Goal: Task Accomplishment & Management: Manage account settings

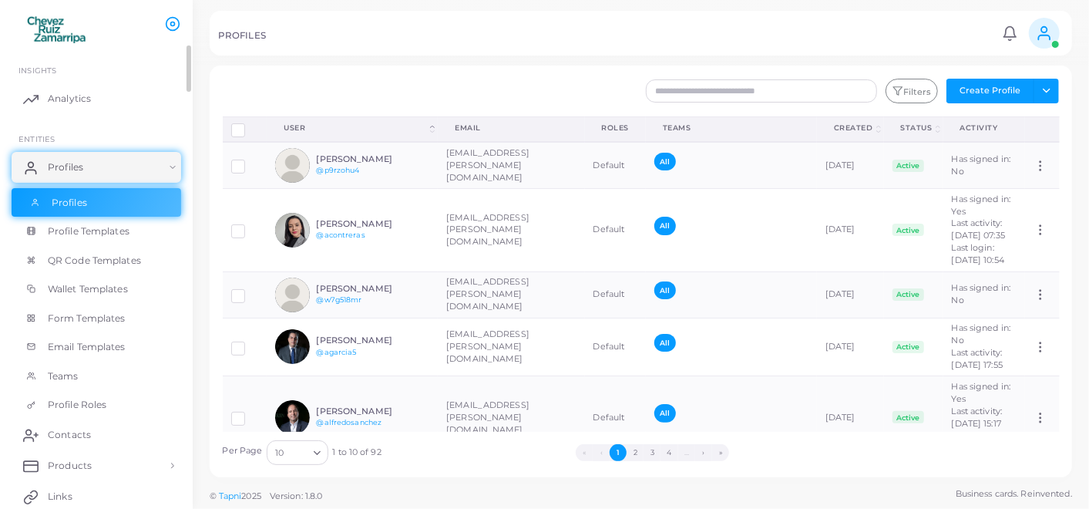
click at [62, 200] on span "Profiles" at bounding box center [69, 203] width 35 height 14
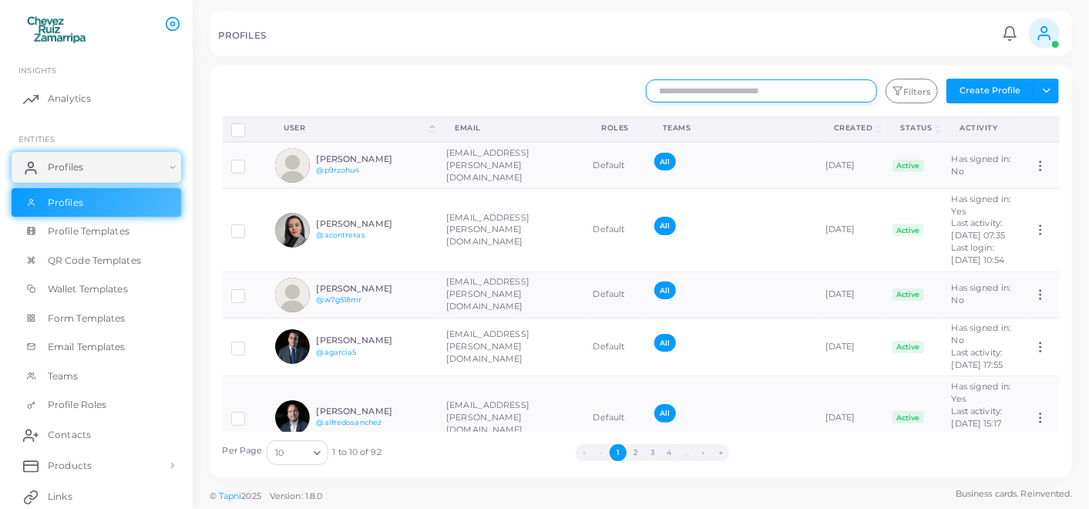
click at [698, 84] on input "text" at bounding box center [761, 90] width 231 height 23
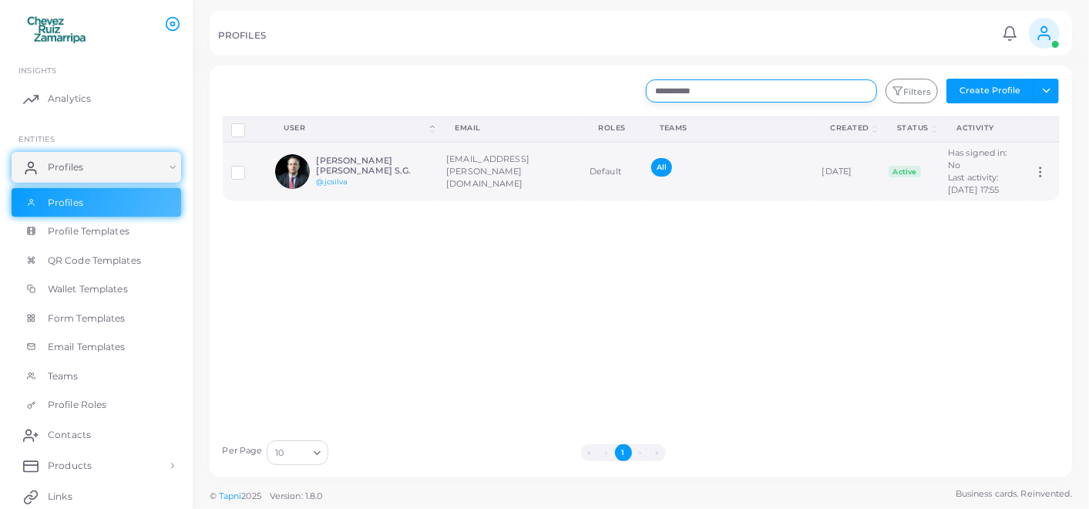
type input "**********"
click at [443, 175] on td "[EMAIL_ADDRESS][PERSON_NAME][DOMAIN_NAME]" at bounding box center [509, 171] width 143 height 59
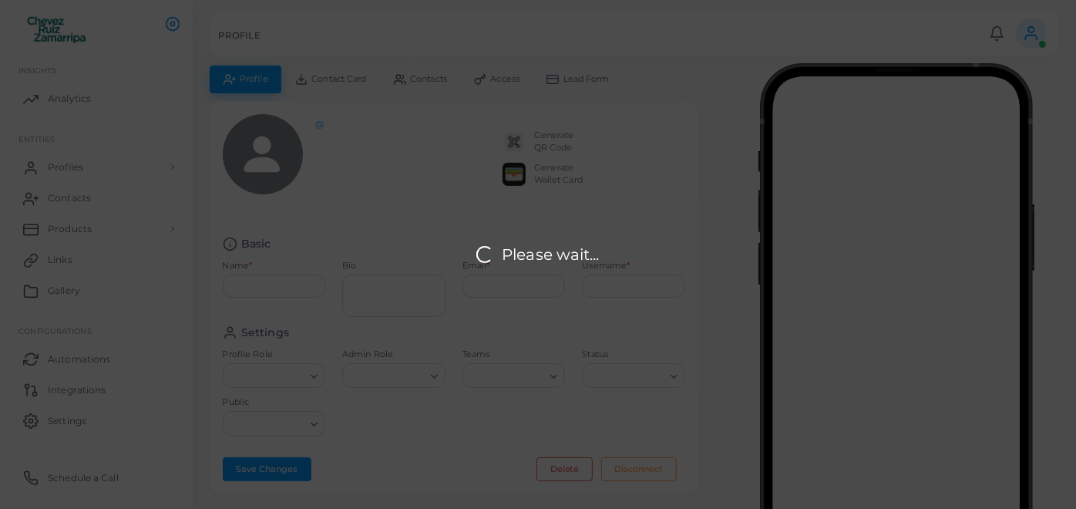
type input "**********"
type textarea "*****"
type input "**********"
type input "*******"
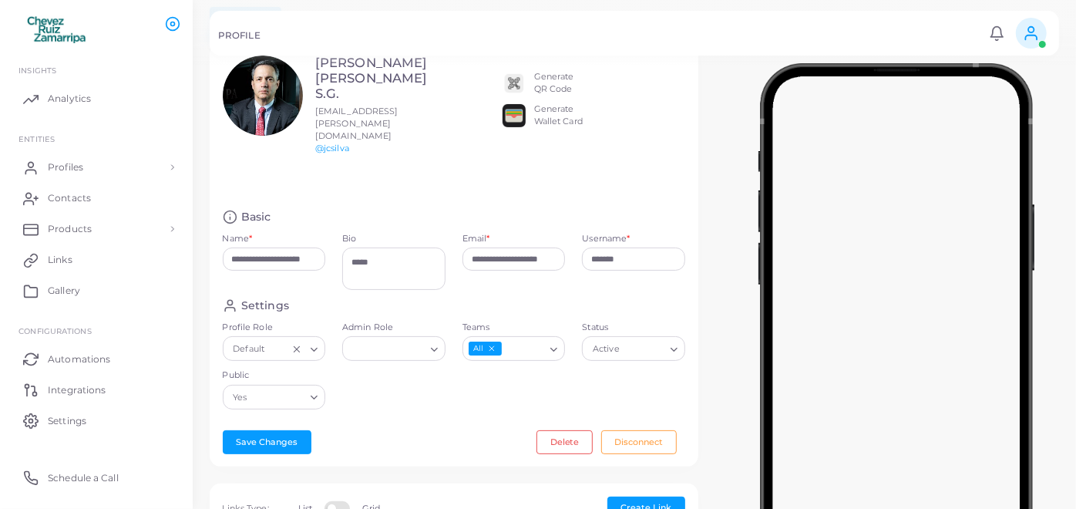
scroll to position [86, 0]
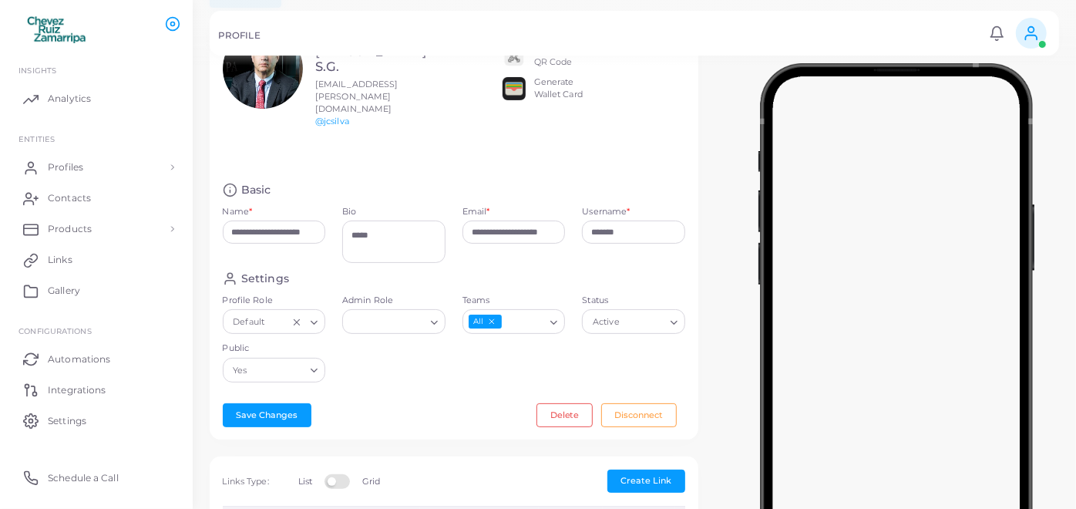
click at [554, 317] on icon "Search for option" at bounding box center [554, 323] width 12 height 12
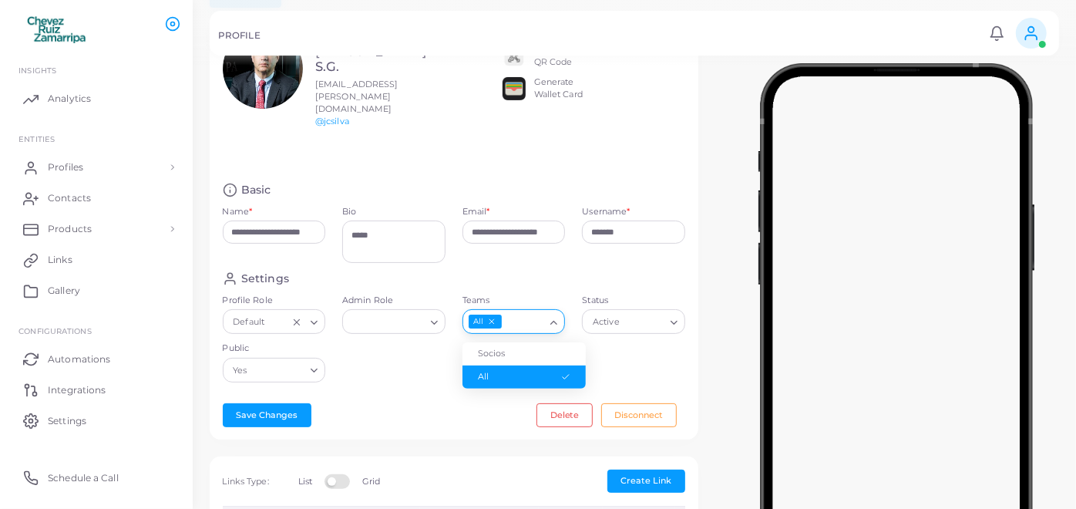
click at [407, 348] on div "Settings Profile Role Default Loading... Admin Role Loading... Teams All Loadin…" at bounding box center [454, 331] width 480 height 120
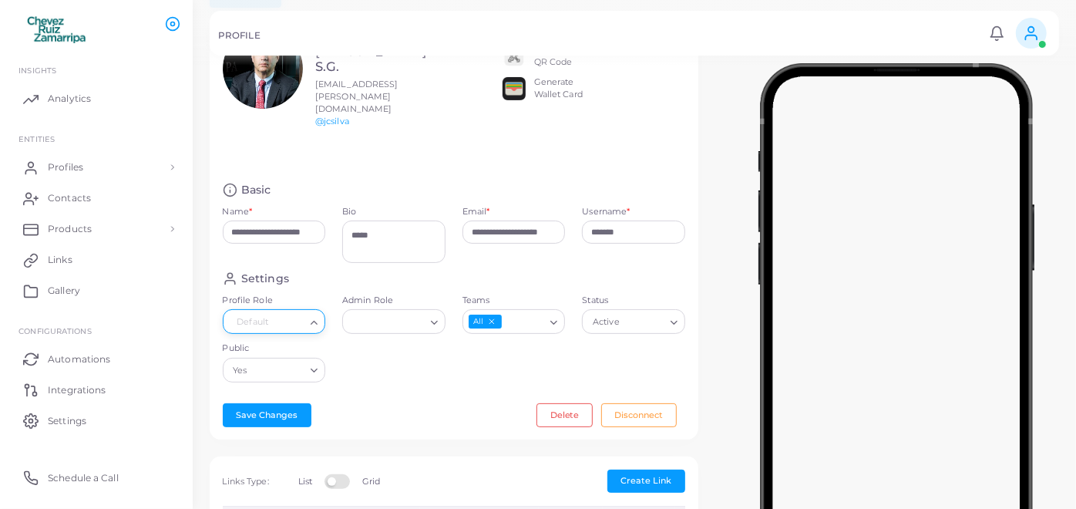
click at [311, 317] on icon "Search for option" at bounding box center [314, 323] width 12 height 12
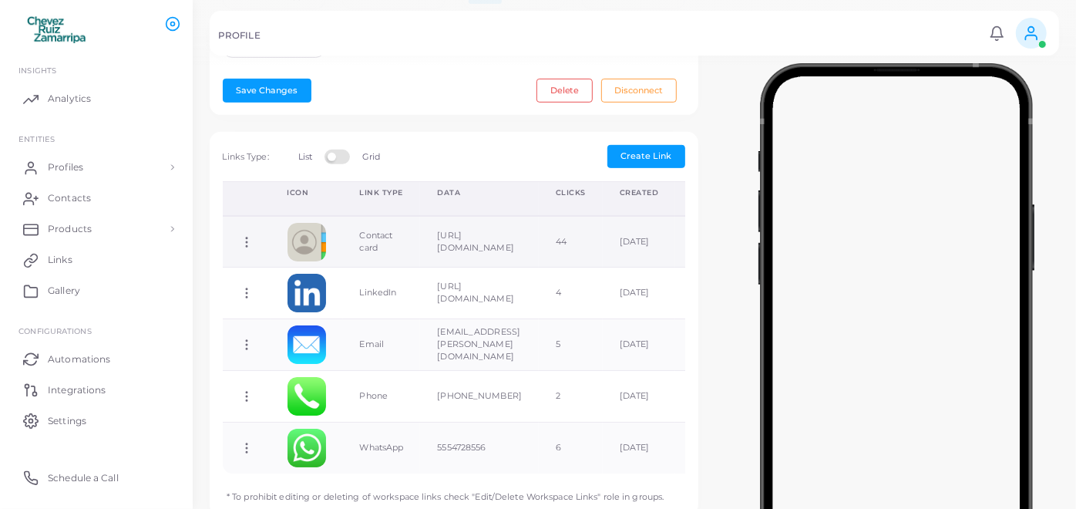
scroll to position [427, 0]
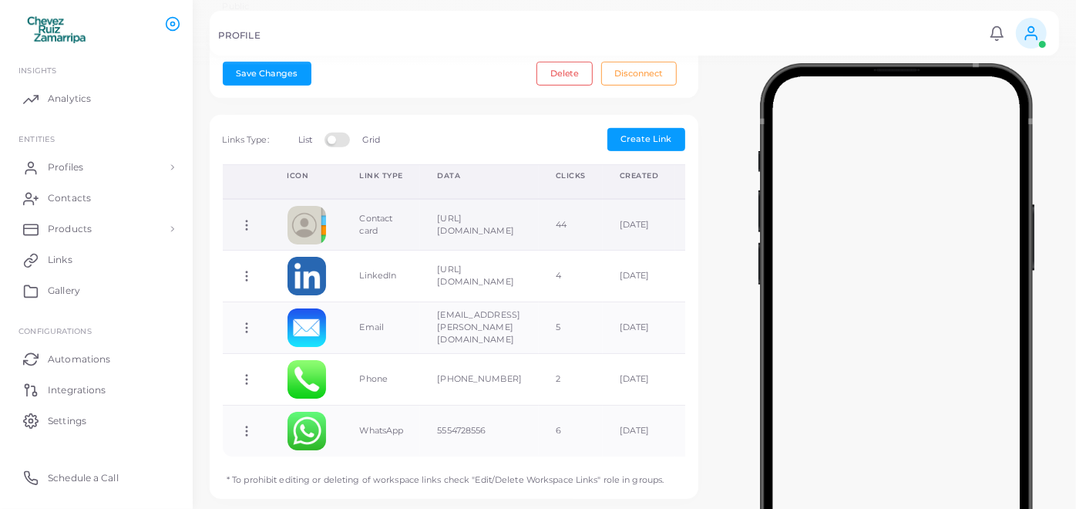
click at [539, 199] on td "[URL][DOMAIN_NAME]" at bounding box center [479, 225] width 119 height 52
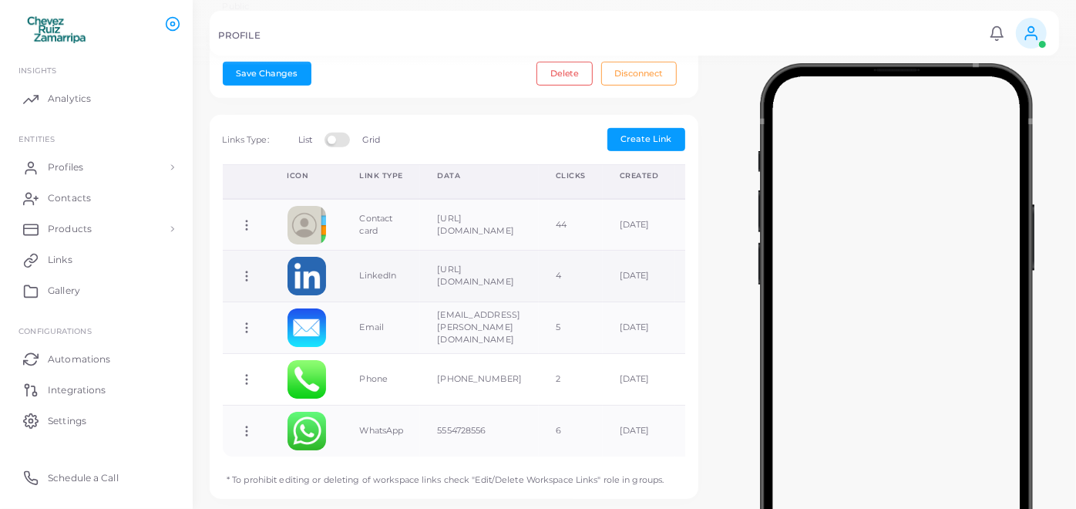
click at [539, 251] on td "[URL][DOMAIN_NAME]" at bounding box center [479, 277] width 119 height 52
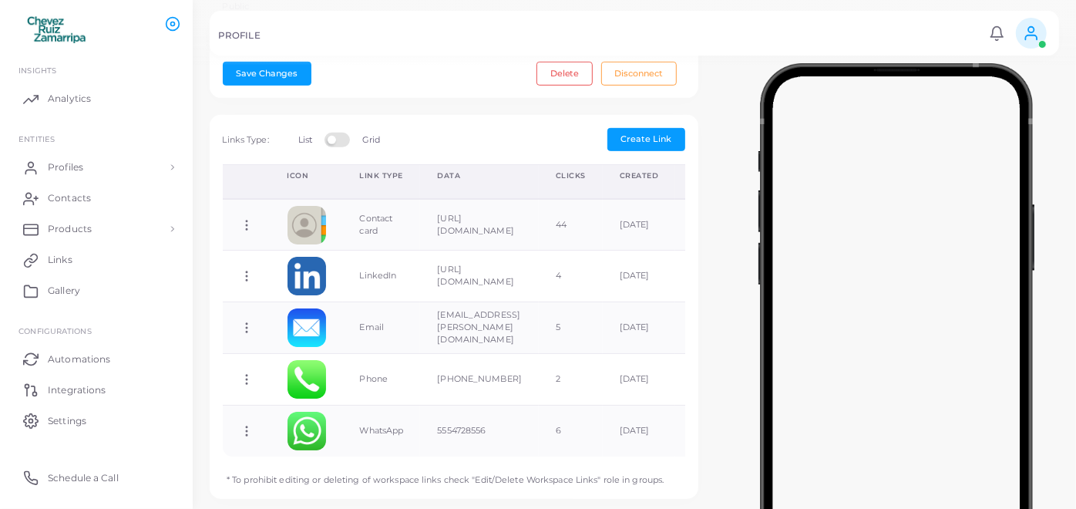
scroll to position [15, 0]
click at [336, 133] on label at bounding box center [340, 139] width 30 height 12
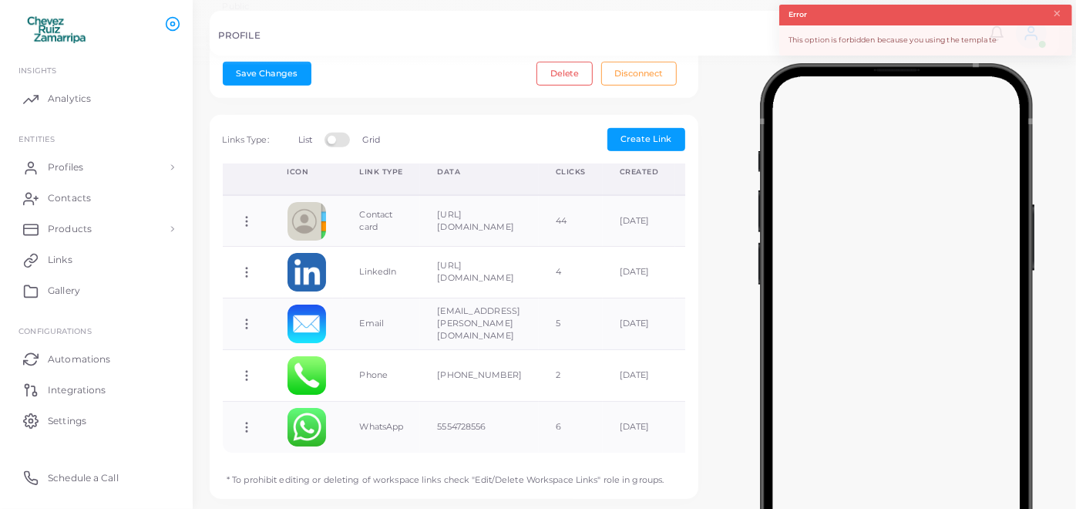
click at [345, 133] on label at bounding box center [340, 139] width 30 height 12
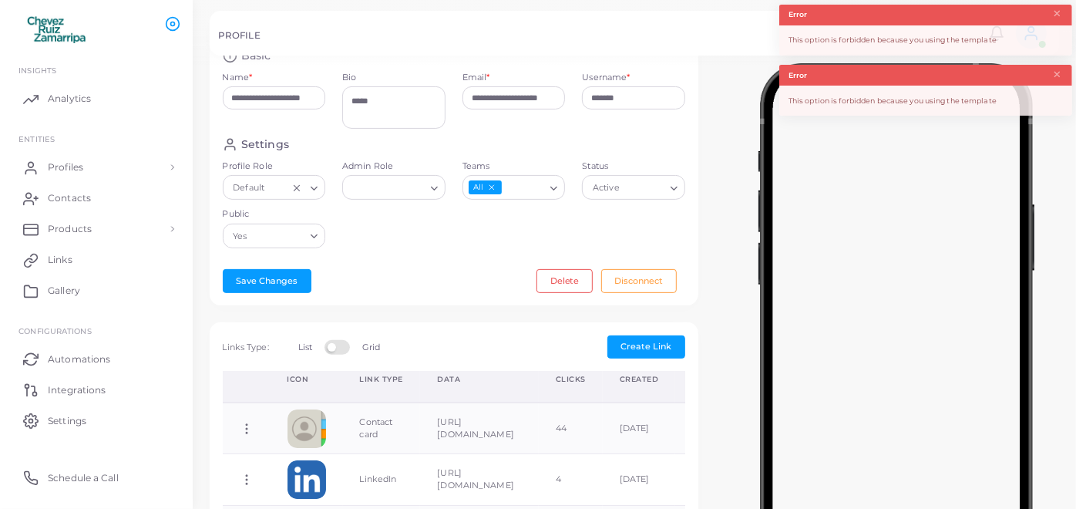
scroll to position [170, 0]
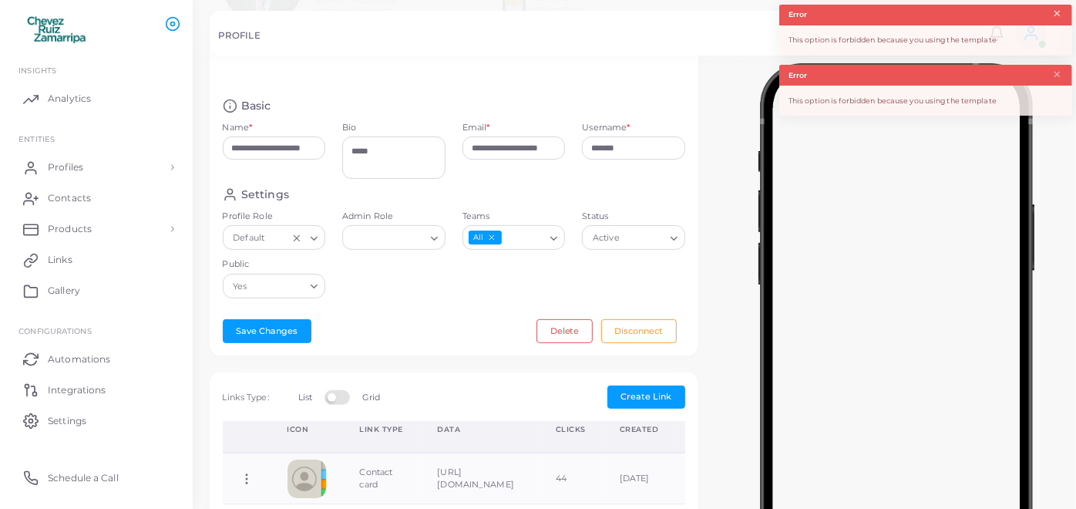
click at [1060, 16] on button "×" at bounding box center [1057, 13] width 10 height 17
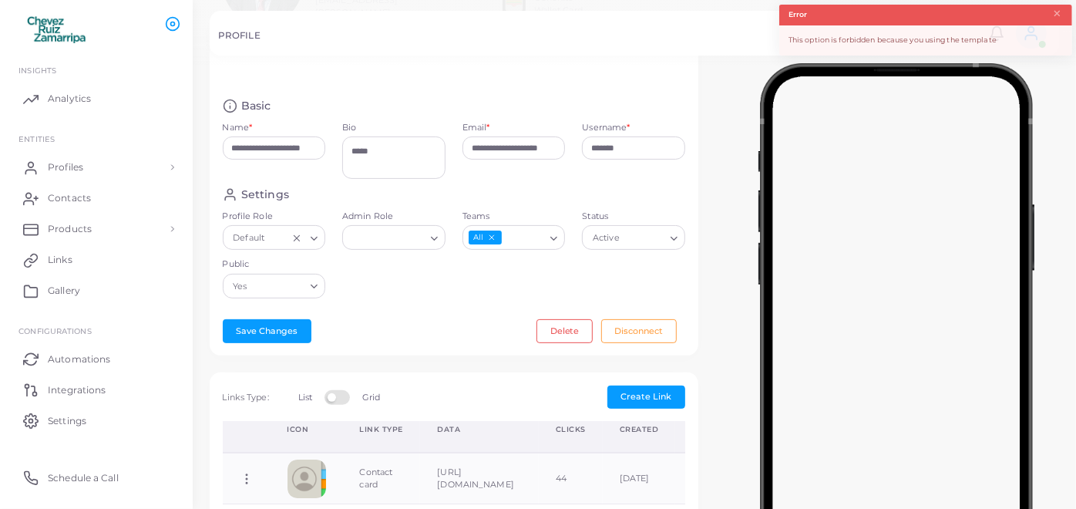
click at [1061, 75] on div at bounding box center [897, 336] width 359 height 540
click at [1055, 12] on button "×" at bounding box center [1057, 13] width 10 height 17
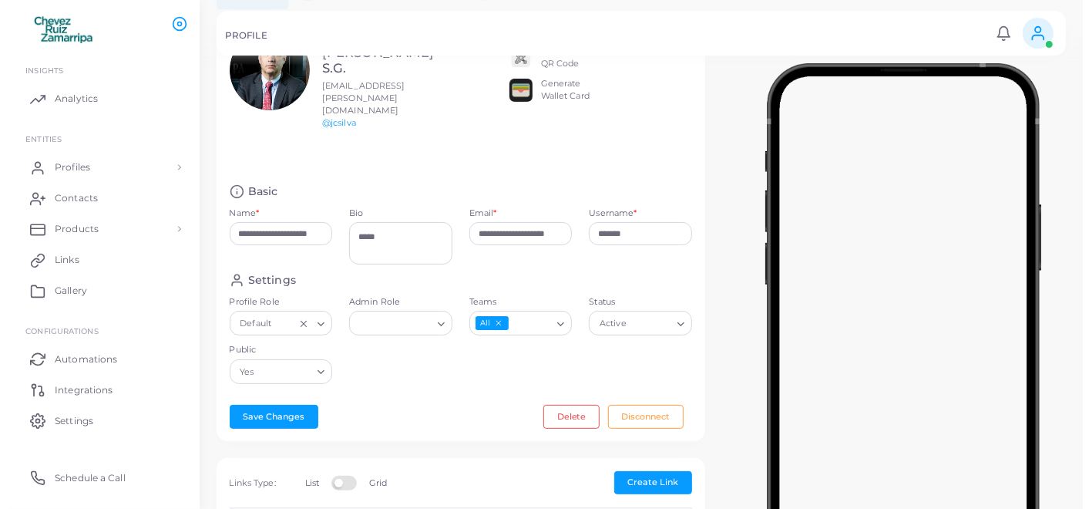
scroll to position [0, 0]
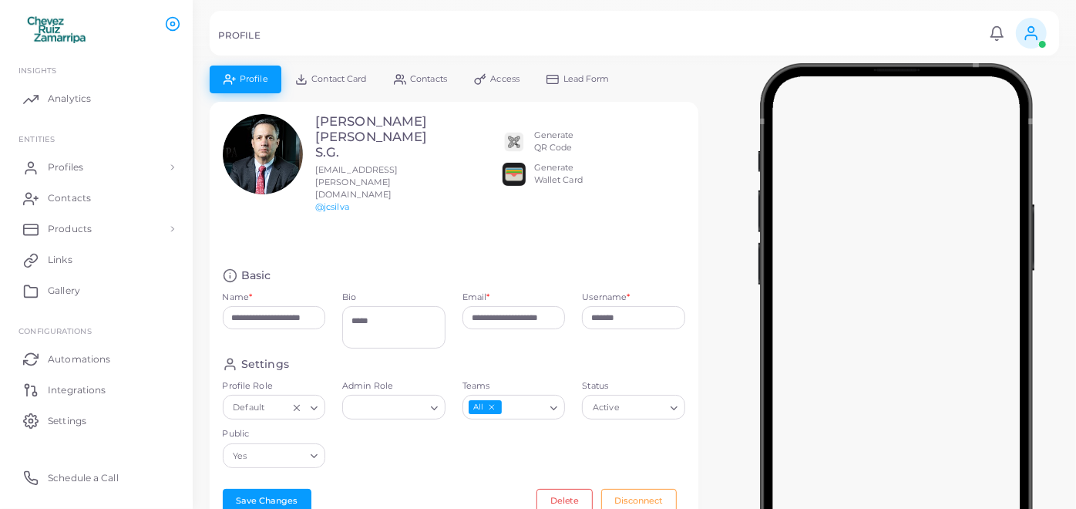
click at [422, 77] on span "Contacts" at bounding box center [428, 79] width 37 height 8
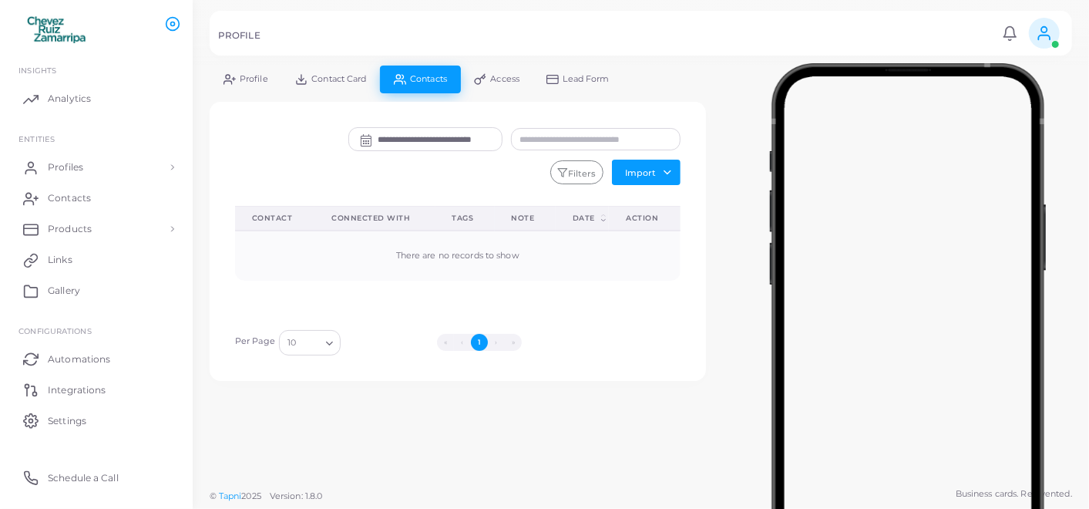
click at [350, 76] on span "Contact Card" at bounding box center [338, 79] width 55 height 8
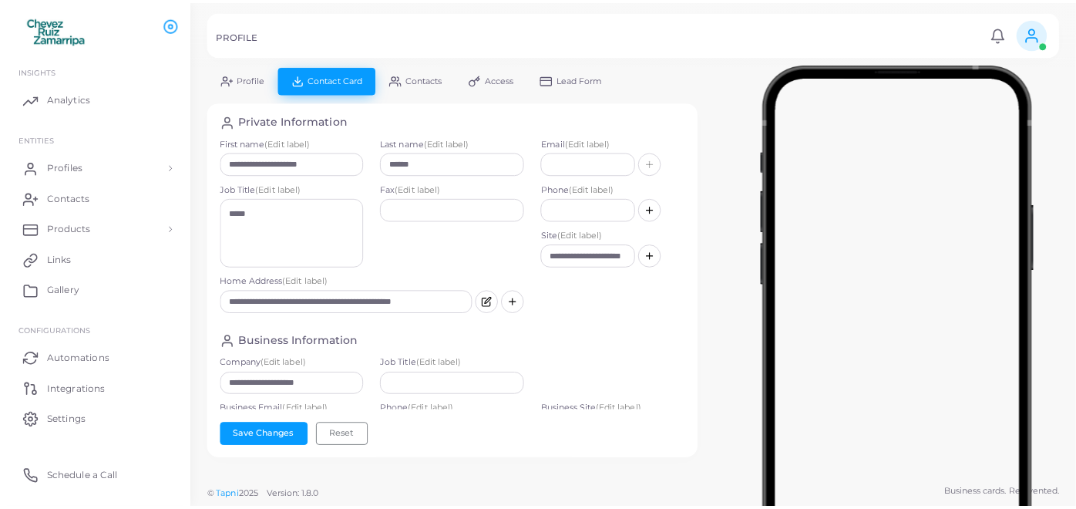
scroll to position [301, 0]
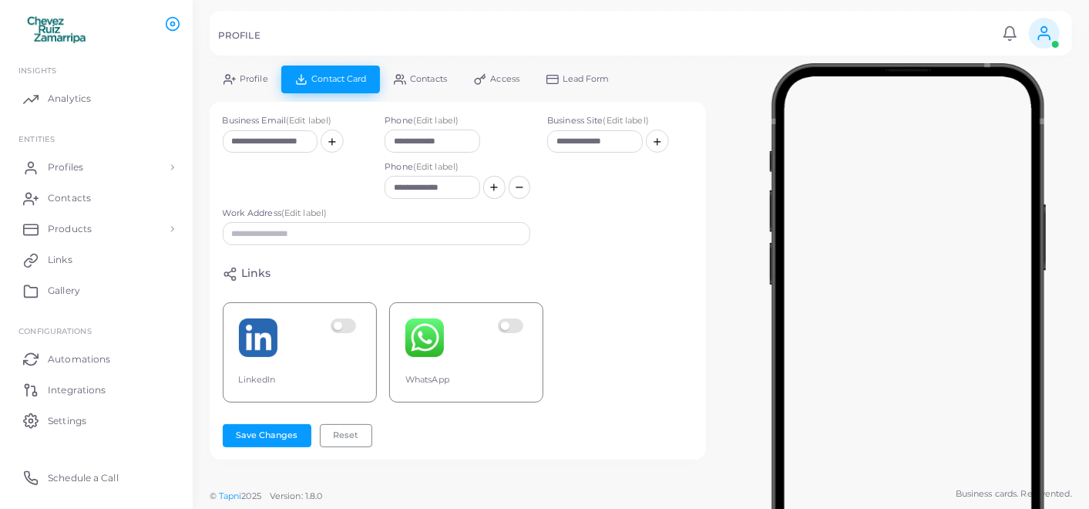
click at [343, 302] on div "LinkedIn" at bounding box center [300, 352] width 154 height 100
click at [346, 302] on div "LinkedIn" at bounding box center [300, 352] width 154 height 100
click at [344, 318] on label at bounding box center [346, 337] width 30 height 39
click at [273, 320] on img at bounding box center [258, 337] width 39 height 39
click at [254, 325] on img at bounding box center [258, 337] width 39 height 39
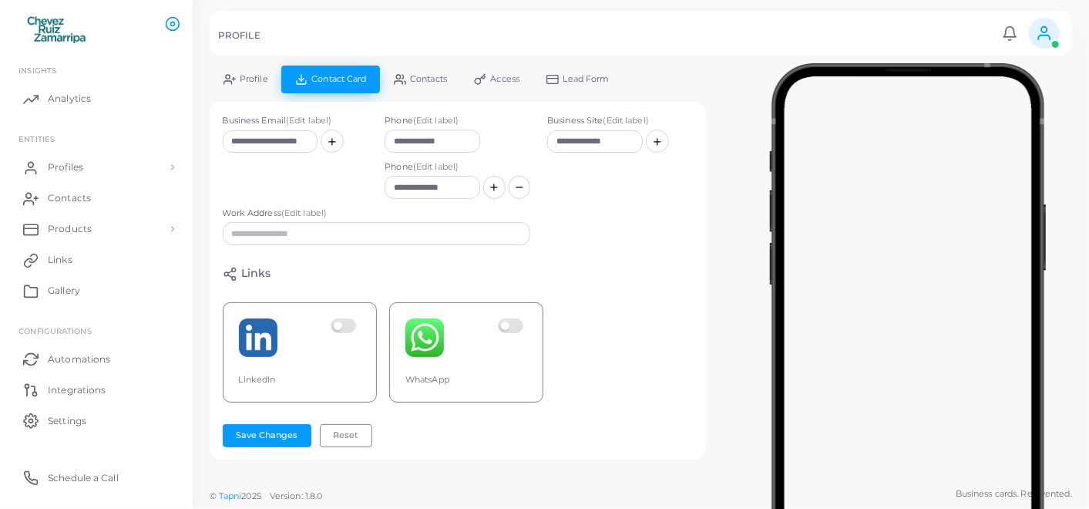
click at [256, 318] on img at bounding box center [258, 337] width 39 height 39
click at [454, 176] on input "**********" at bounding box center [433, 187] width 96 height 23
click at [247, 267] on h4 "Links" at bounding box center [256, 274] width 30 height 15
click at [274, 322] on img at bounding box center [258, 337] width 39 height 39
click at [497, 76] on span "Access" at bounding box center [505, 79] width 29 height 8
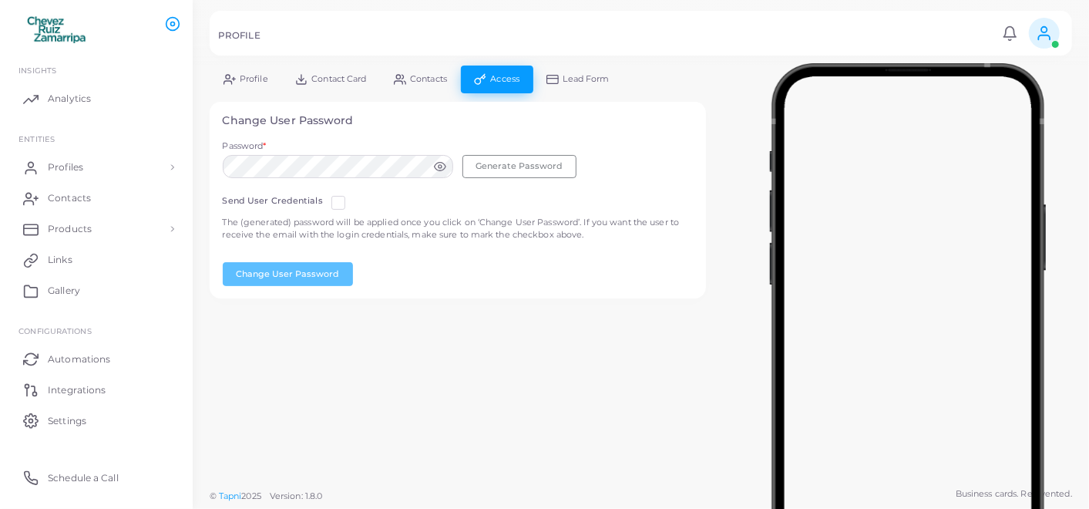
click at [557, 76] on rect at bounding box center [553, 80] width 12 height 8
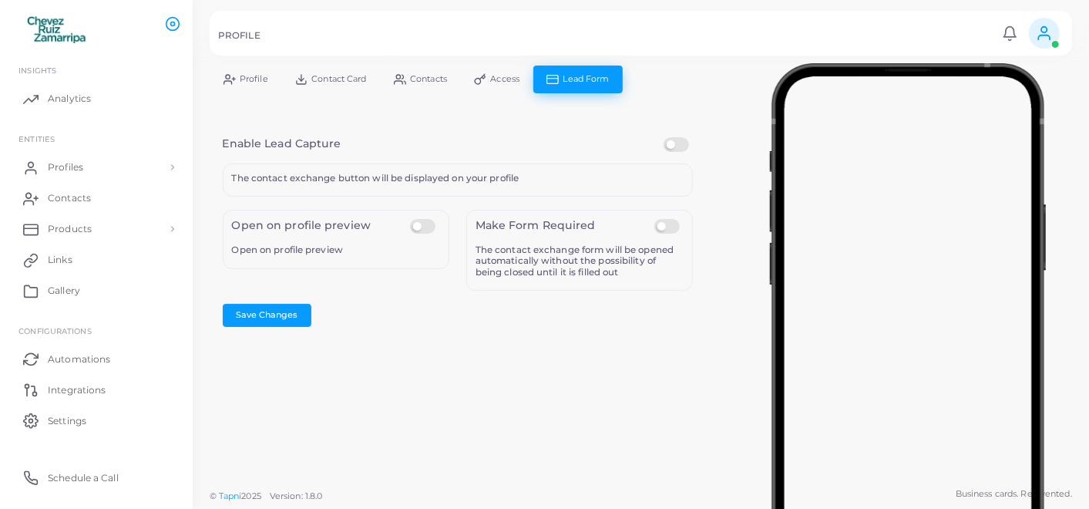
click at [315, 69] on link "Contact Card" at bounding box center [330, 79] width 99 height 27
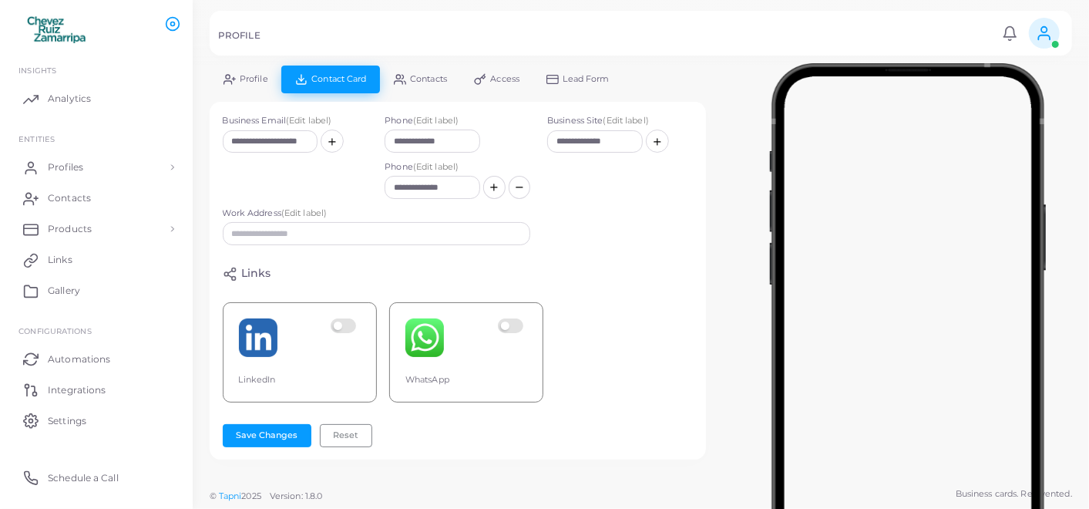
click at [244, 72] on link "Profile" at bounding box center [246, 79] width 72 height 27
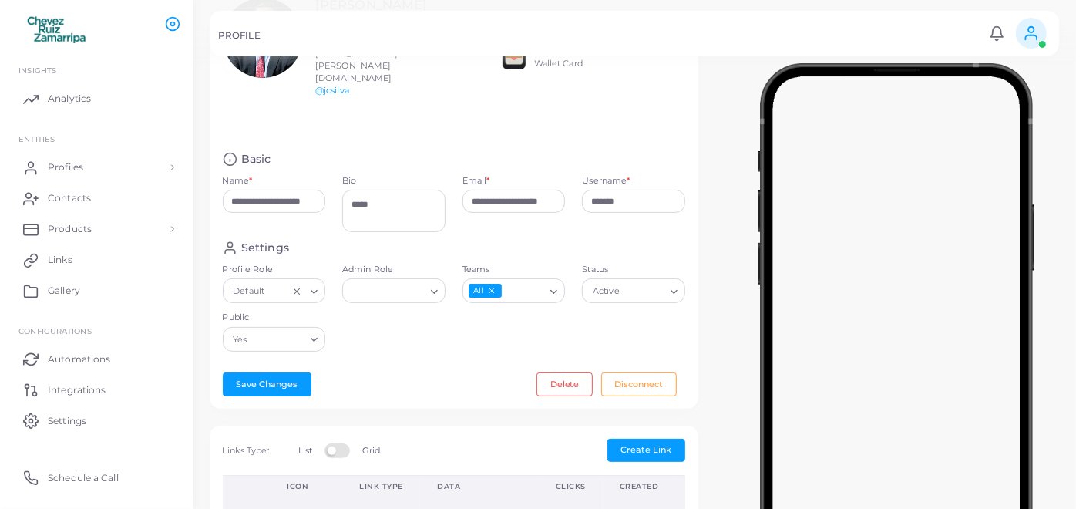
scroll to position [118, 0]
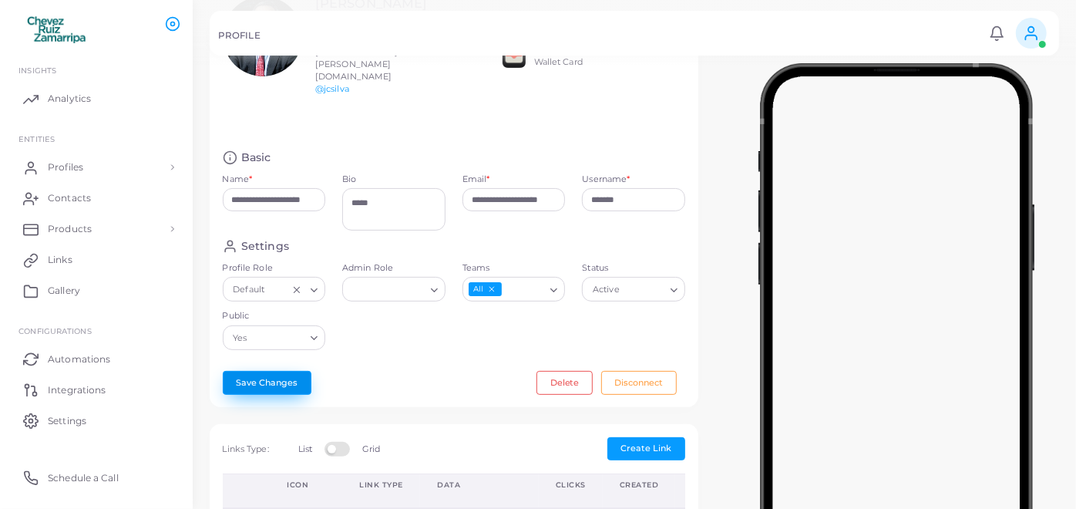
click at [273, 371] on button "Save Changes" at bounding box center [267, 382] width 89 height 23
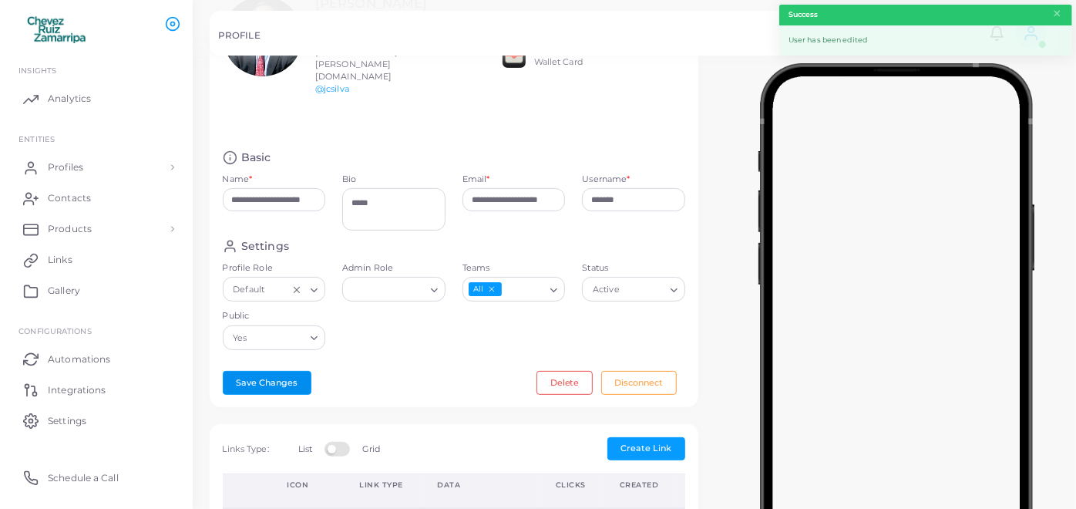
scroll to position [0, 0]
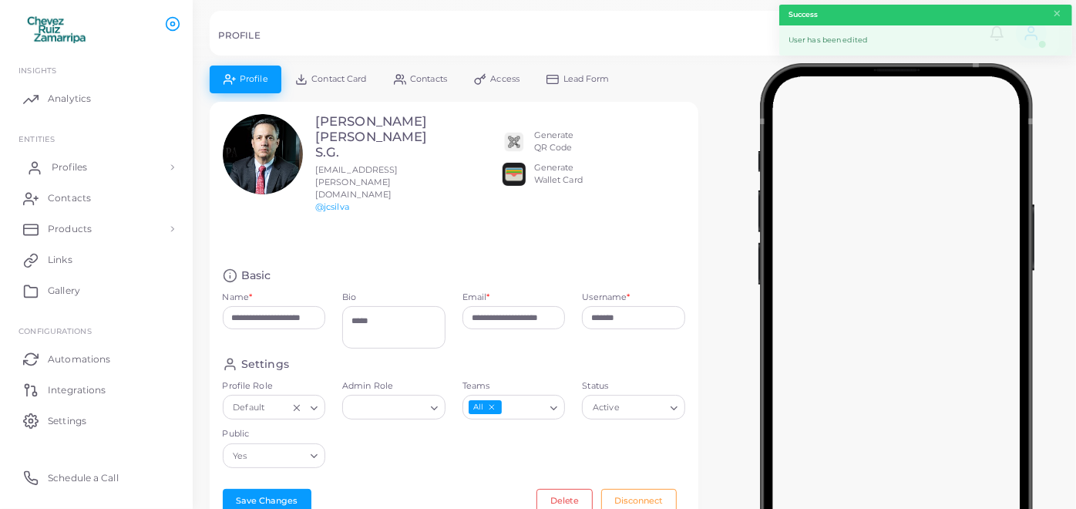
click at [77, 175] on link "Profiles" at bounding box center [97, 167] width 170 height 31
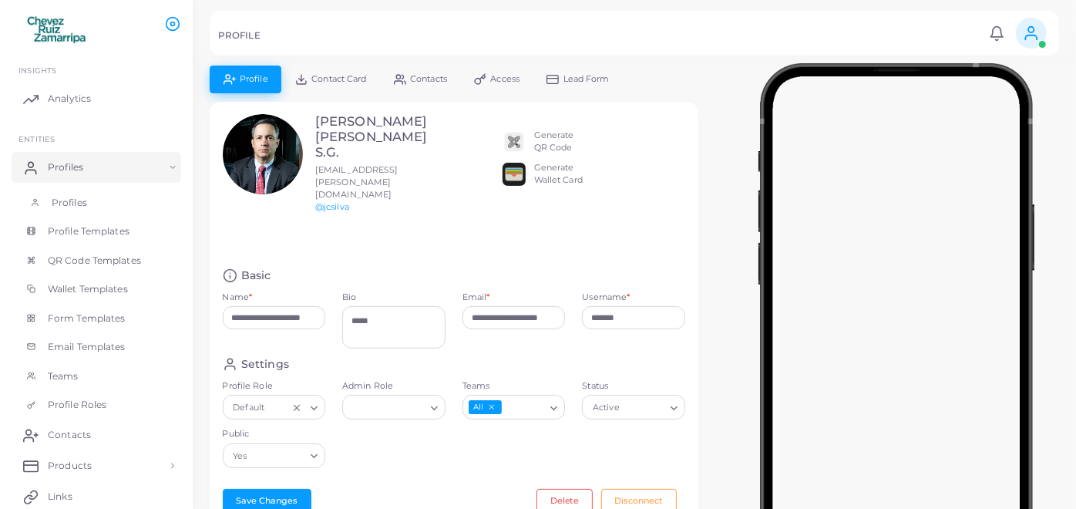
click at [83, 200] on span "Profiles" at bounding box center [69, 203] width 35 height 14
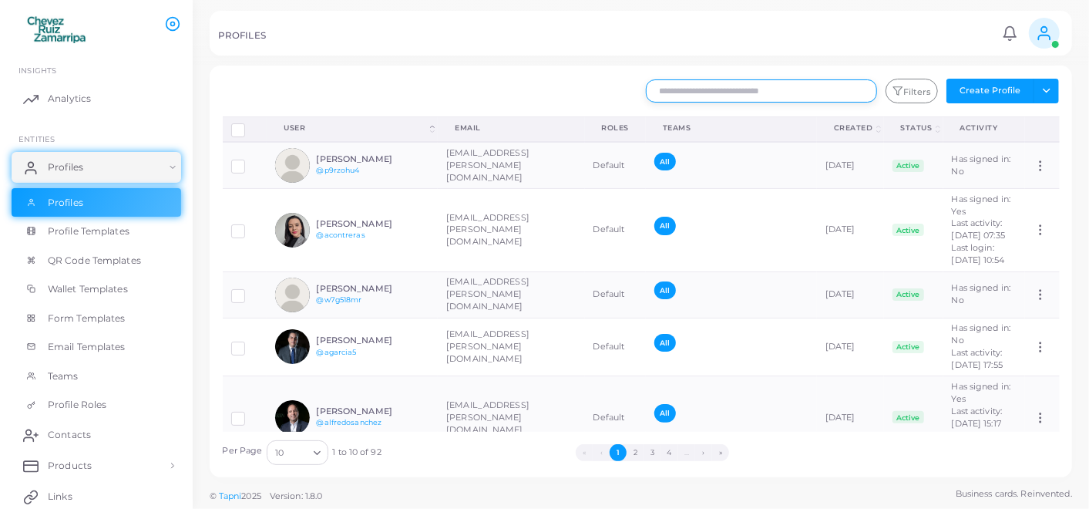
click at [749, 93] on input "text" at bounding box center [761, 90] width 231 height 23
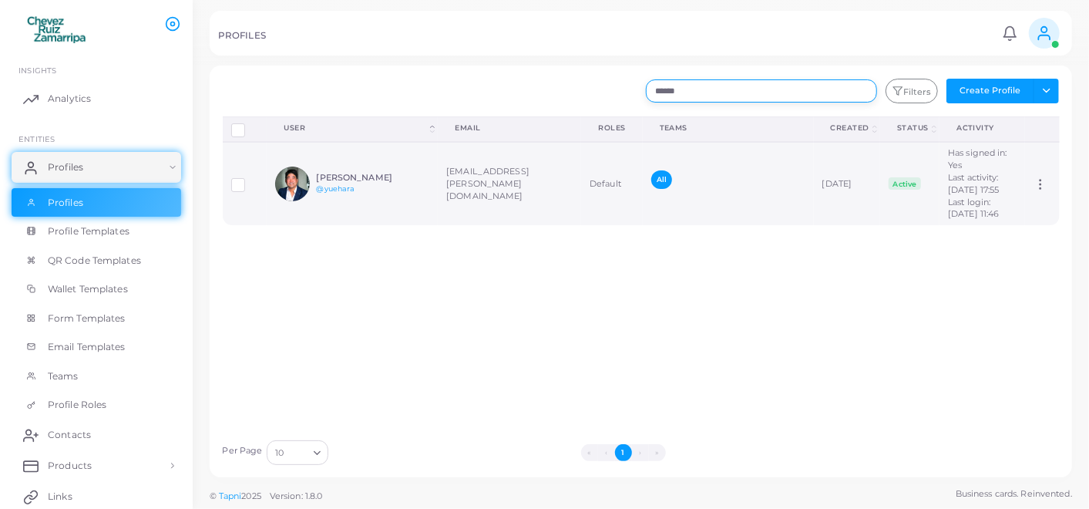
type input "******"
click at [729, 197] on div "All" at bounding box center [729, 183] width 154 height 26
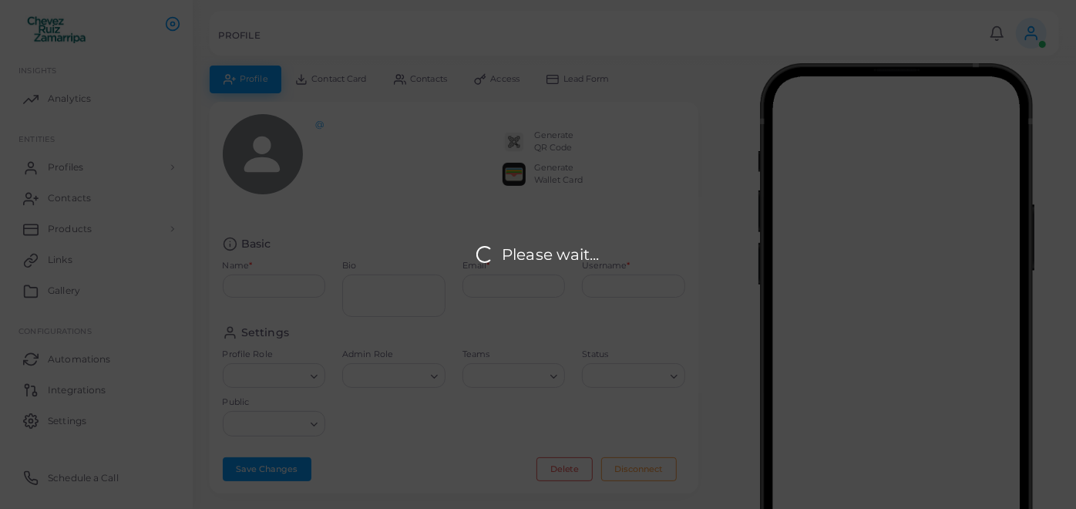
type input "**********"
type textarea "*****"
type input "**********"
type input "*******"
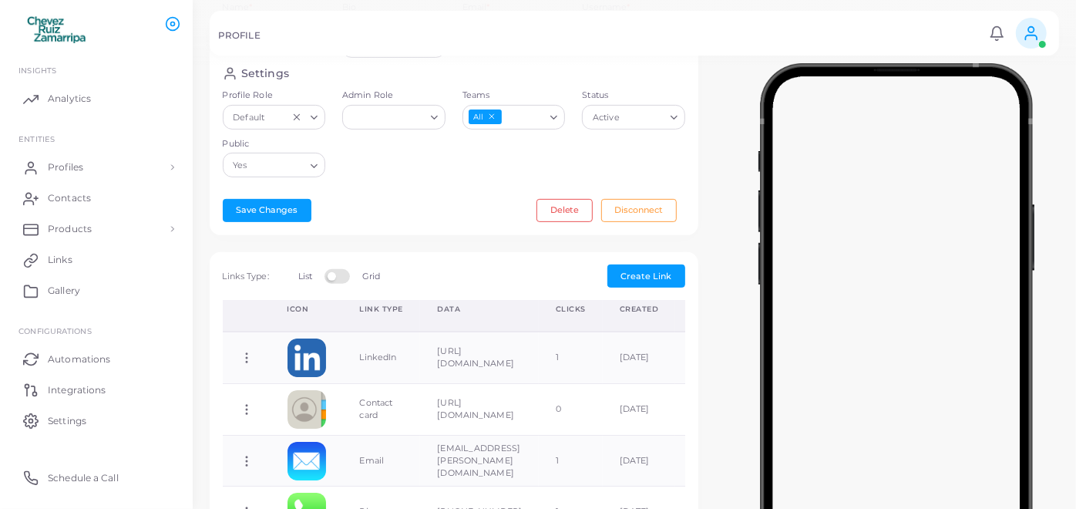
scroll to position [260, 0]
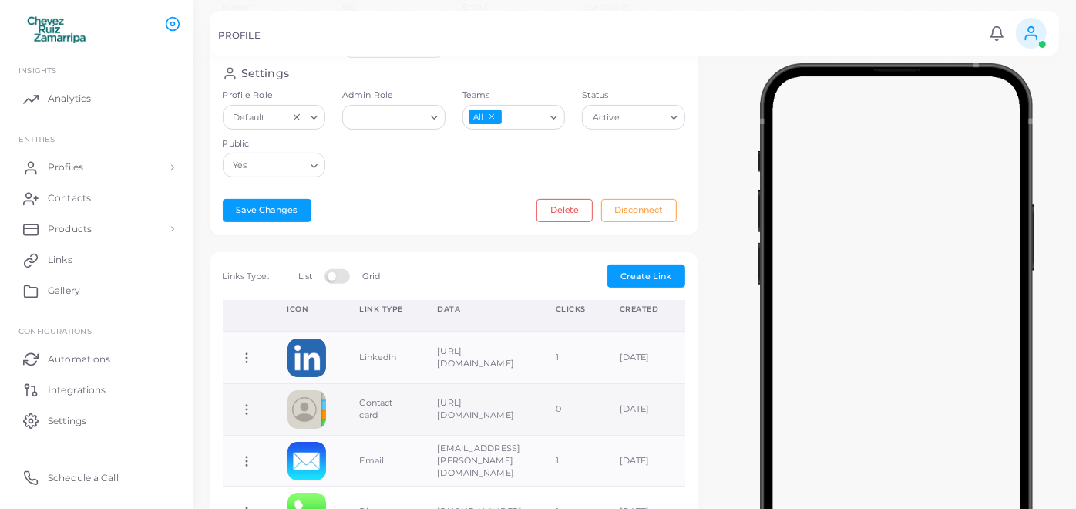
click at [469, 384] on td "[URL][DOMAIN_NAME]" at bounding box center [479, 409] width 119 height 52
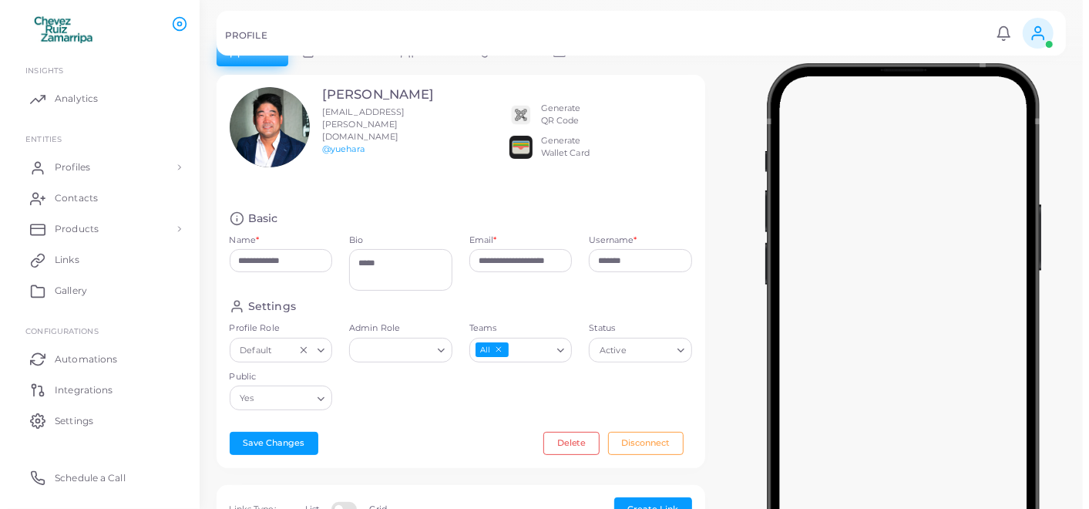
scroll to position [0, 0]
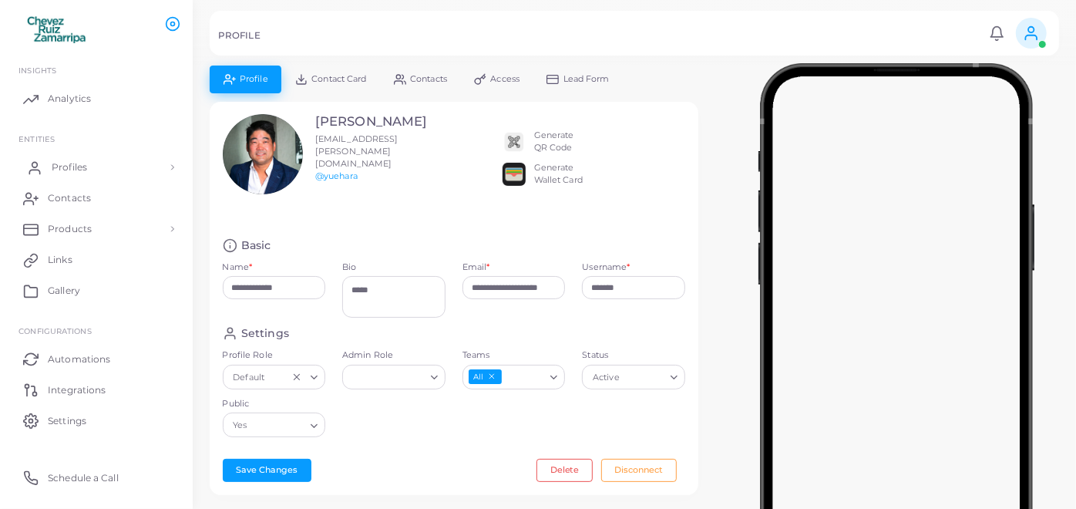
click at [89, 158] on link "Profiles" at bounding box center [97, 167] width 170 height 31
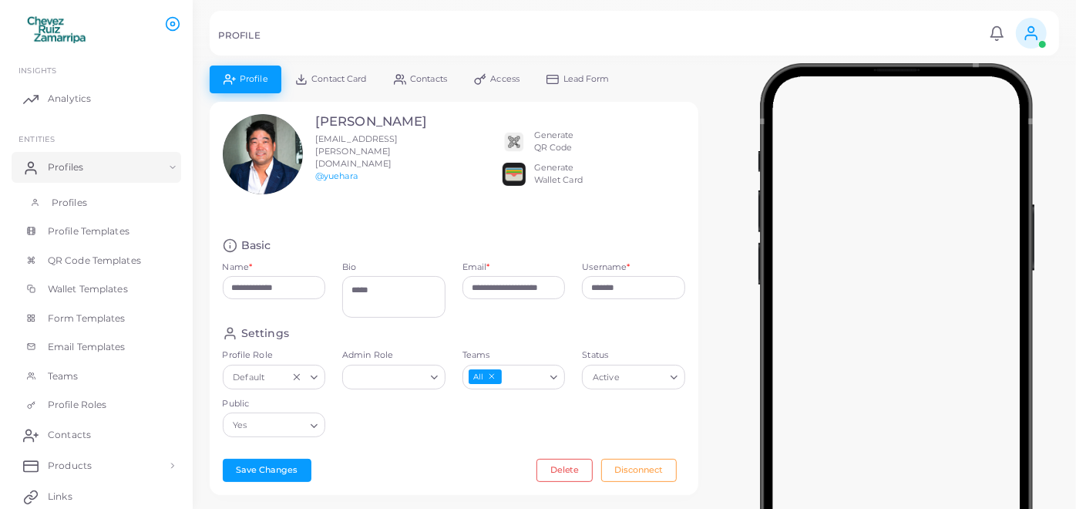
click at [81, 203] on span "Profiles" at bounding box center [69, 203] width 35 height 14
